Goal: Task Accomplishment & Management: Complete application form

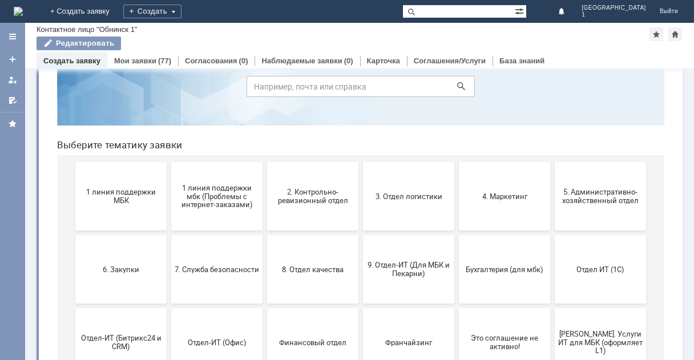
scroll to position [171, 0]
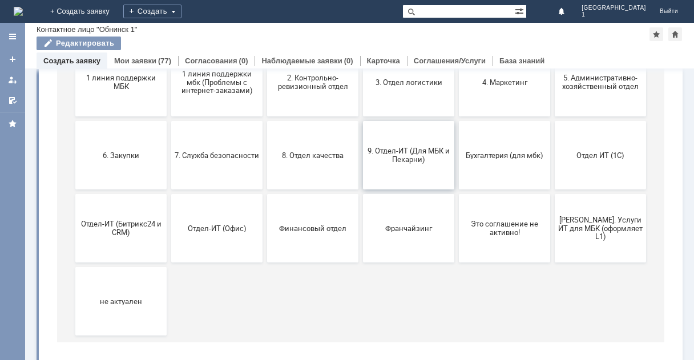
click at [398, 158] on span "9. Отдел-ИТ (Для МБК и Пекарни)" at bounding box center [408, 155] width 84 height 17
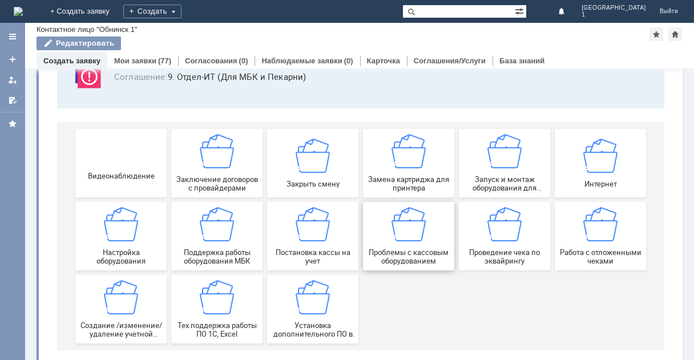
scroll to position [107, 0]
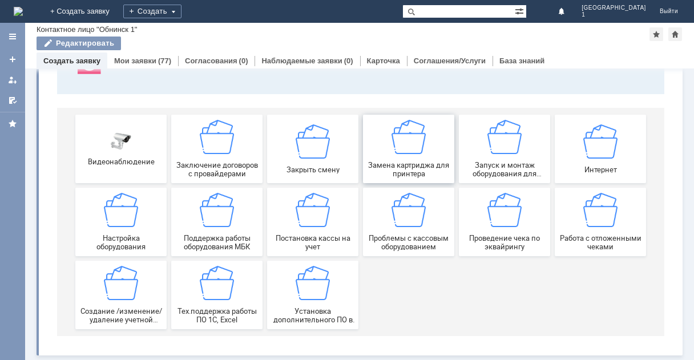
click at [411, 155] on div "Замена картриджа для принтера" at bounding box center [408, 149] width 84 height 58
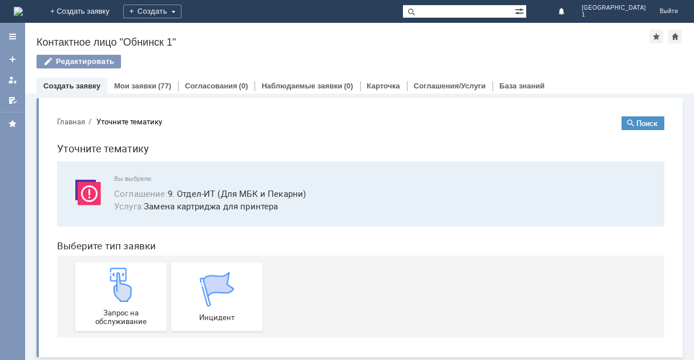
scroll to position [2, 0]
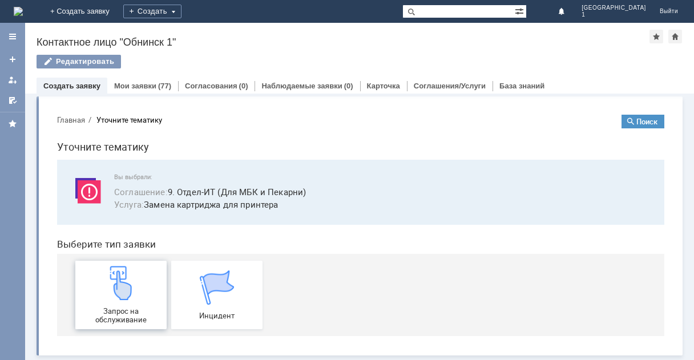
click at [116, 300] on img at bounding box center [121, 283] width 34 height 34
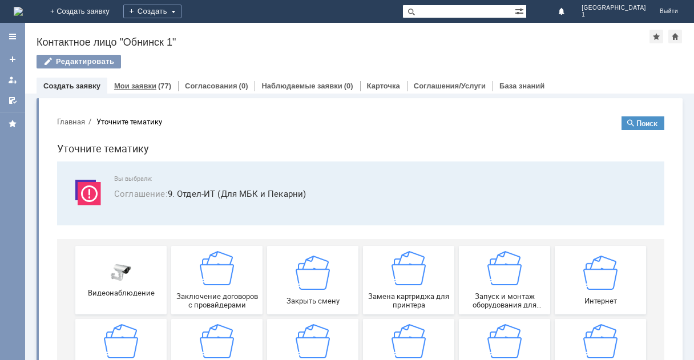
click at [138, 87] on link "Мои заявки" at bounding box center [135, 86] width 42 height 9
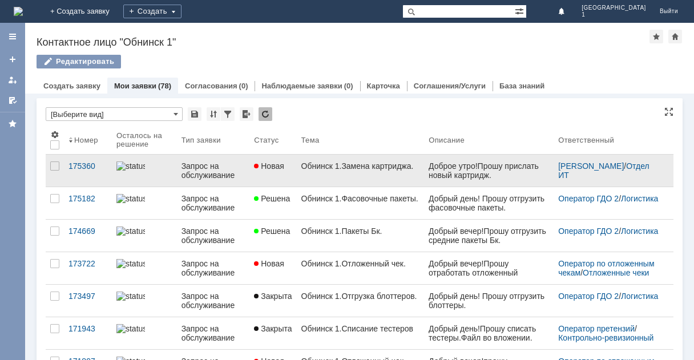
click at [280, 167] on span "Новая" at bounding box center [269, 165] width 30 height 9
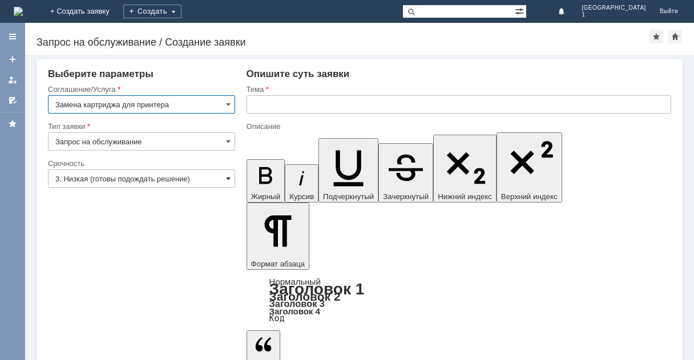
click at [228, 179] on span at bounding box center [228, 178] width 5 height 9
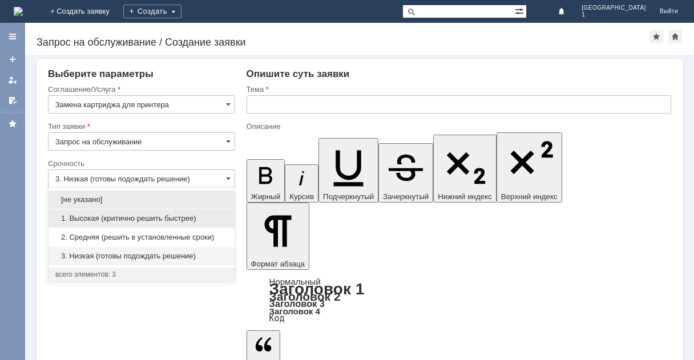
click at [147, 217] on span "1. Высокая (критично решить быстрее)" at bounding box center [141, 218] width 172 height 9
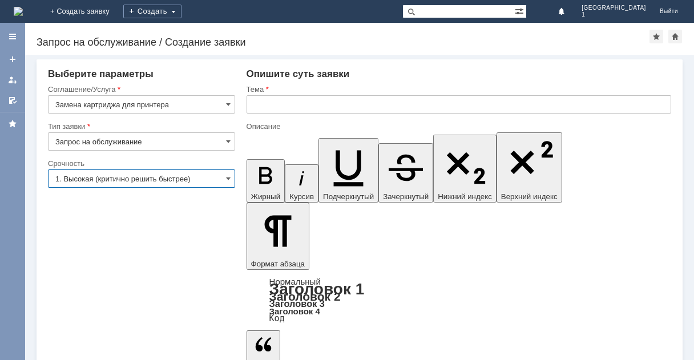
type input "1. Высокая (критично решить быстрее)"
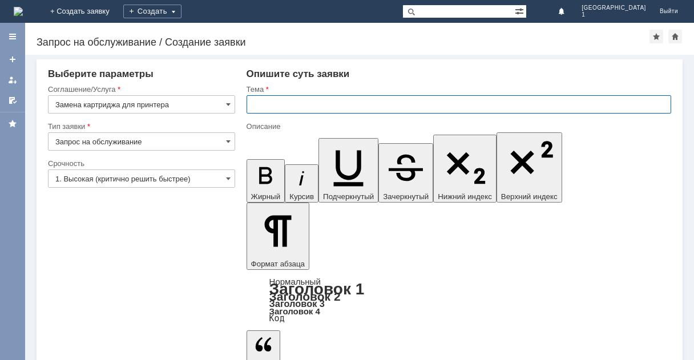
click at [264, 107] on input "text" at bounding box center [459, 104] width 425 height 18
type input "Обнинск 1.Замена картриджа."
